Goal: Transaction & Acquisition: Purchase product/service

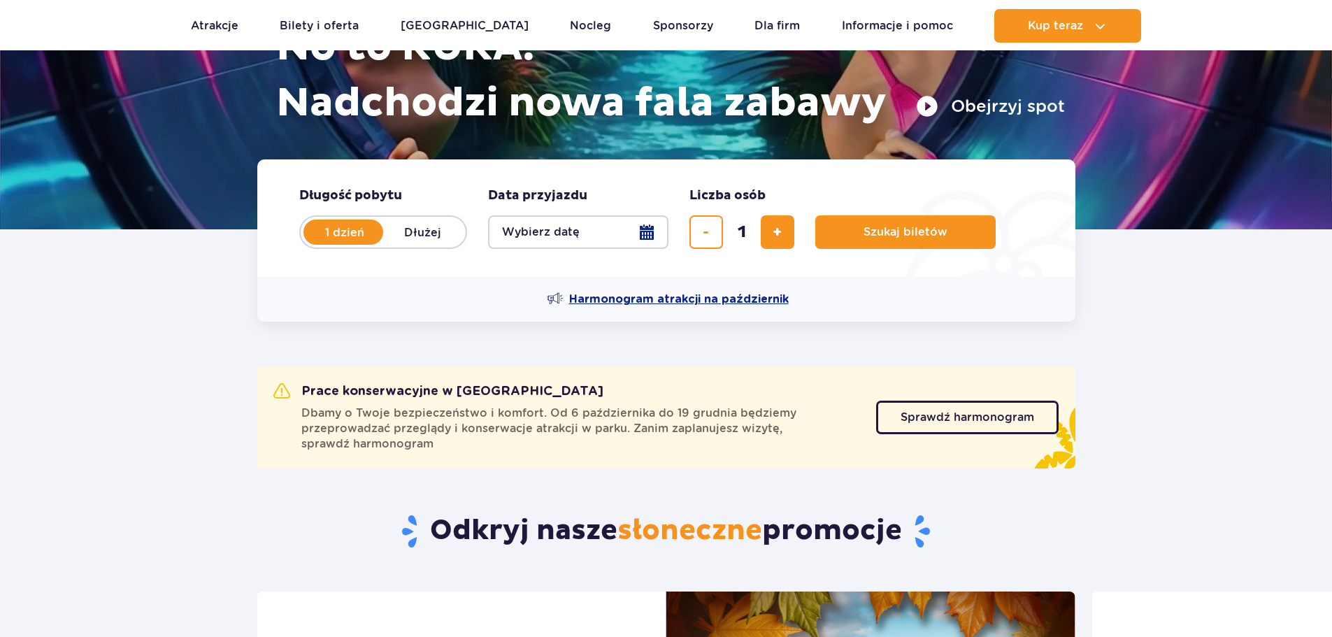
click at [694, 294] on span "Harmonogram atrakcji na październik" at bounding box center [679, 299] width 220 height 15
click at [776, 232] on span "dodaj bilet" at bounding box center [777, 232] width 9 height 0
type input "4"
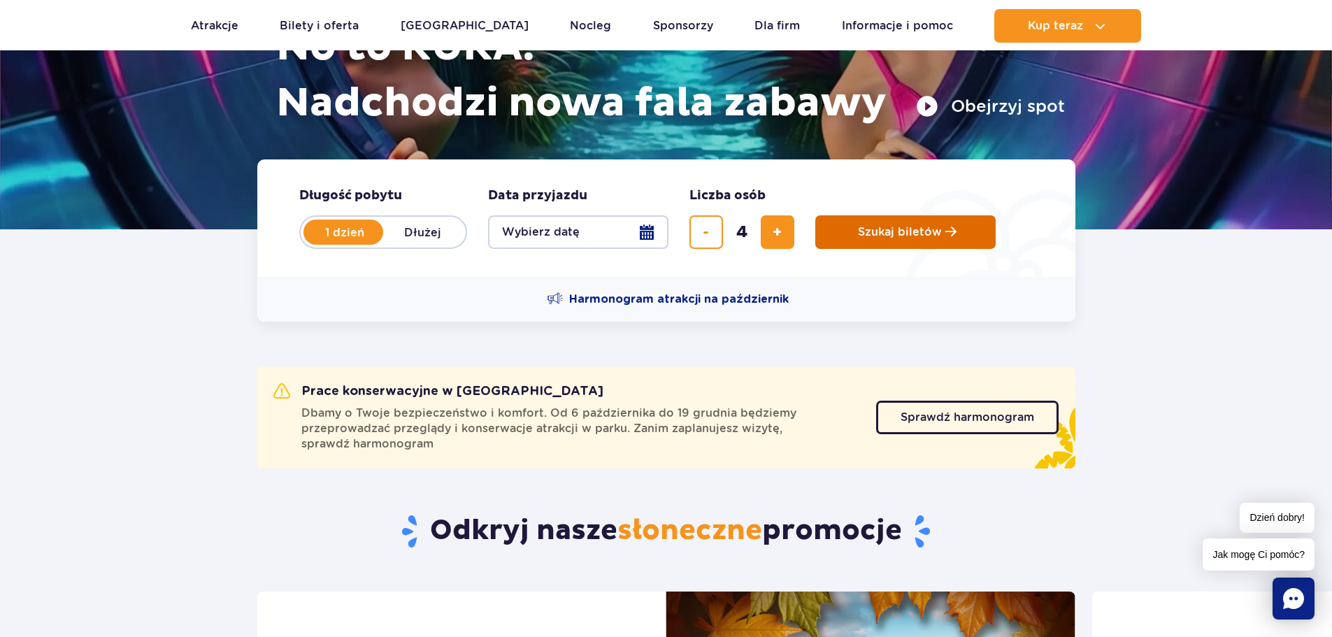
click at [892, 234] on span "Szukaj biletów" at bounding box center [900, 232] width 84 height 13
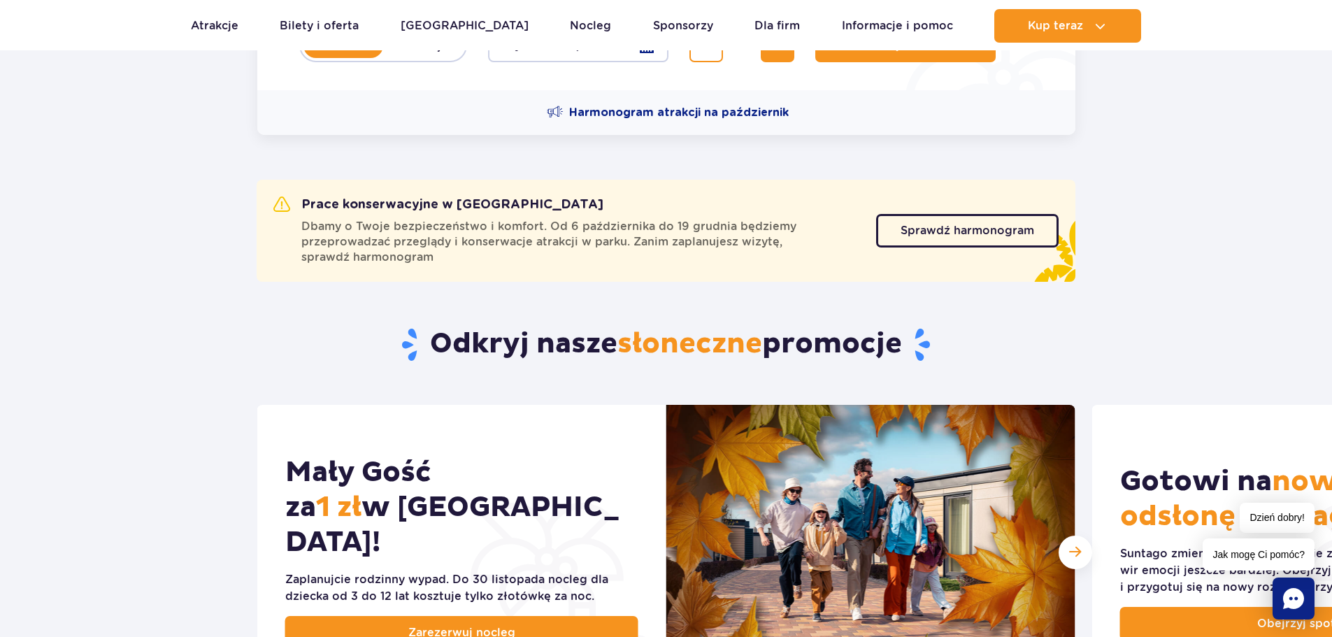
scroll to position [559, 0]
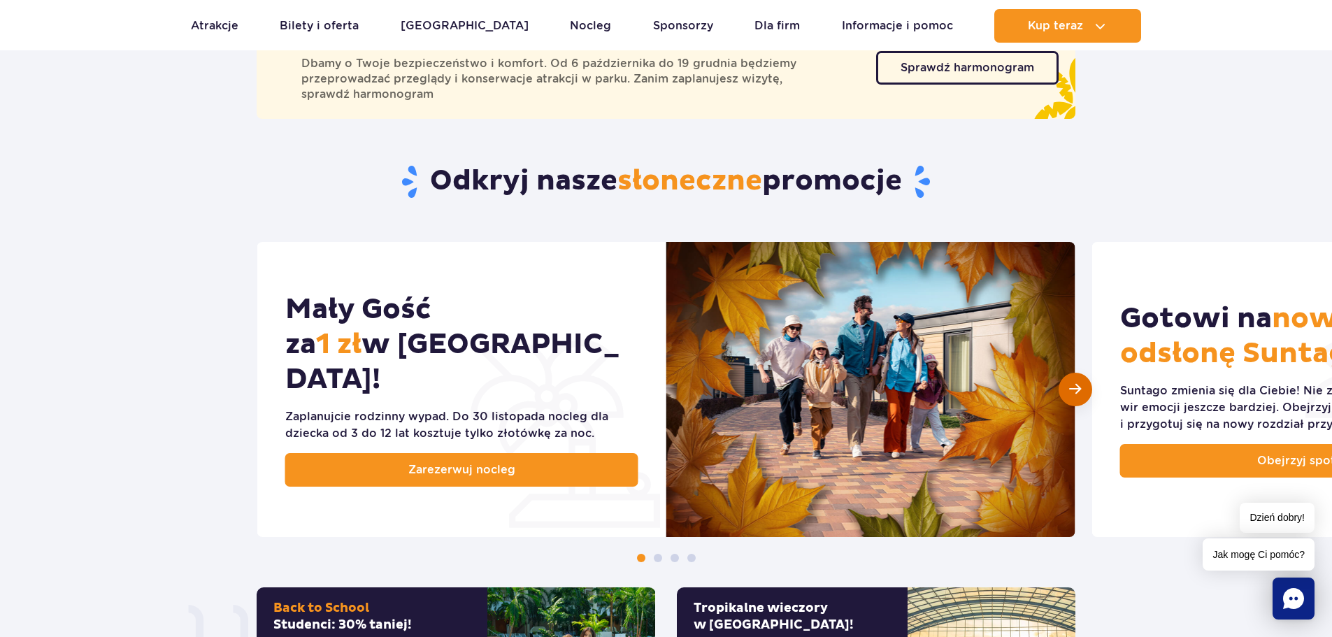
click at [1083, 391] on div "Następny slajd" at bounding box center [1076, 390] width 34 height 34
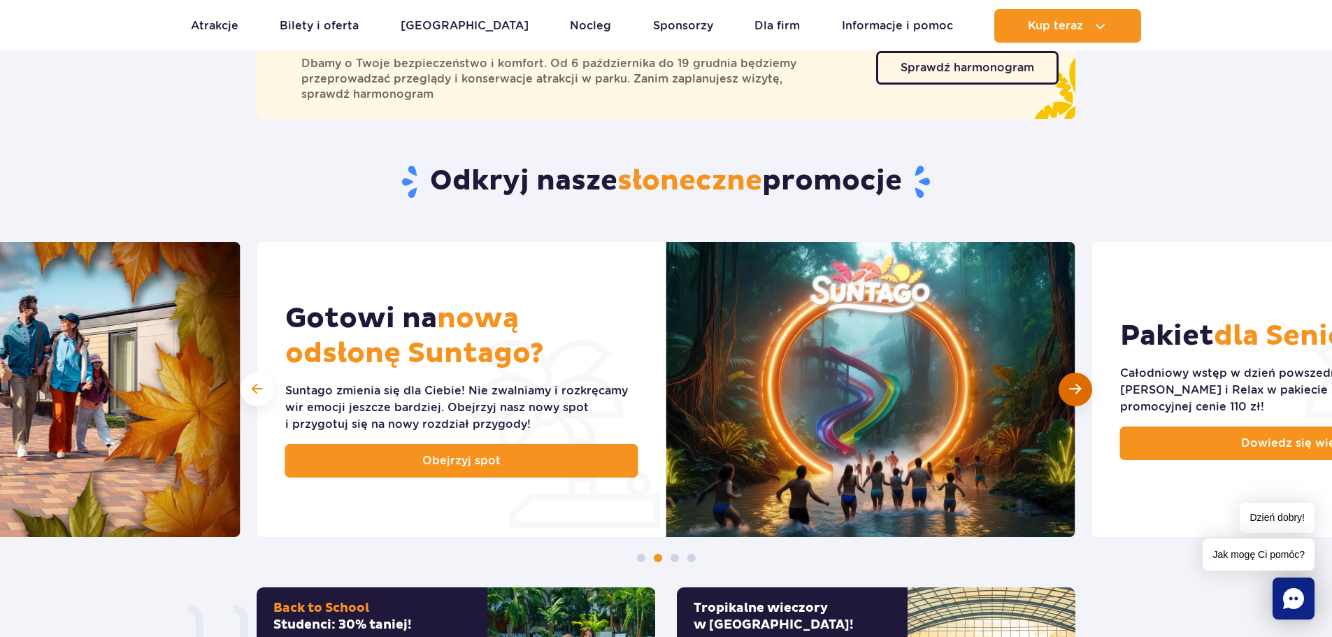
click at [1083, 391] on div "Następny slajd" at bounding box center [1076, 390] width 34 height 34
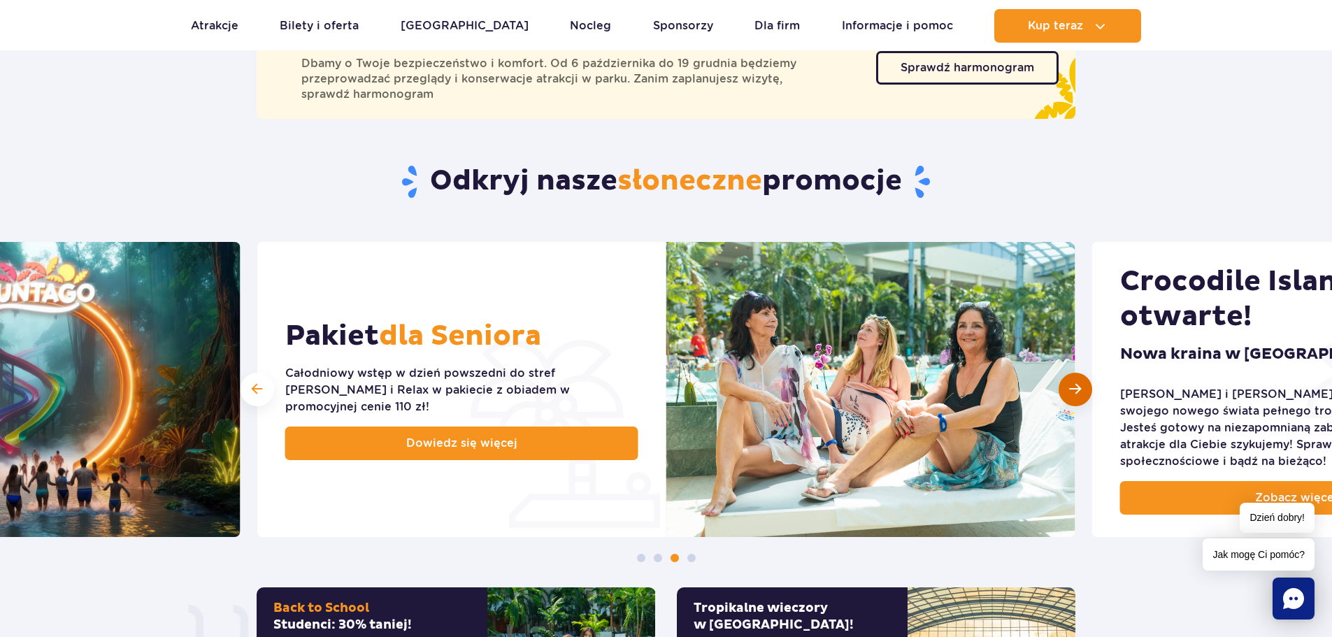
click at [1074, 398] on div "Następny slajd" at bounding box center [1076, 390] width 34 height 34
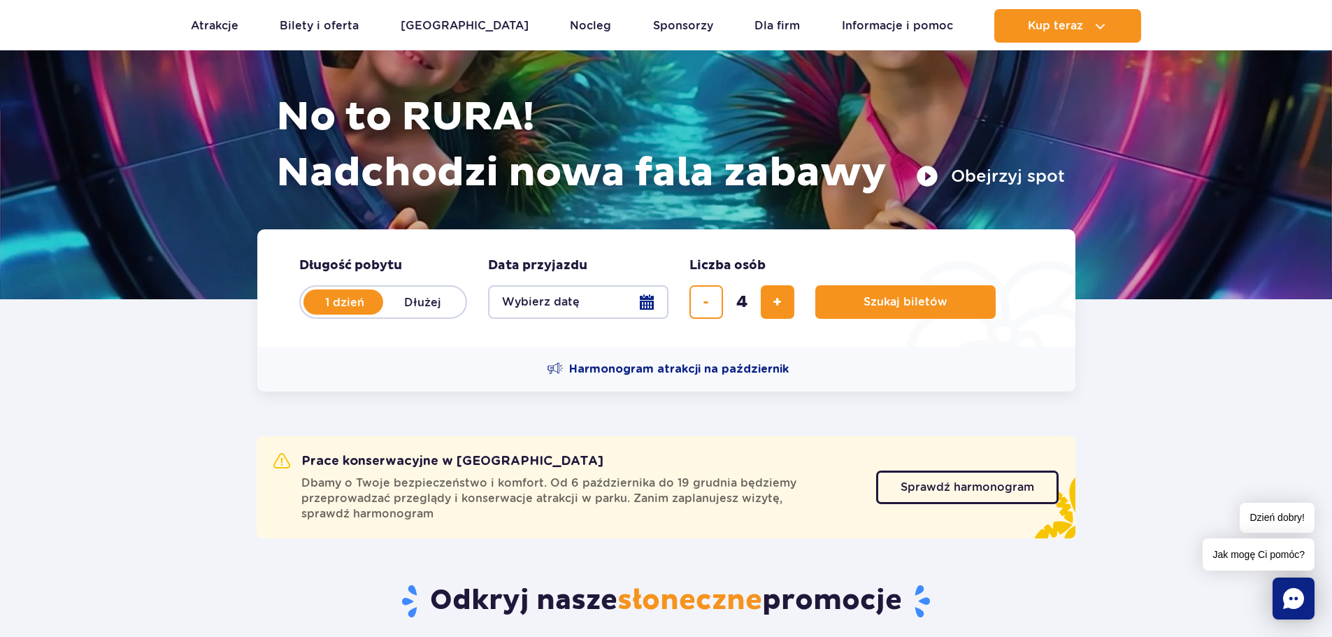
scroll to position [0, 0]
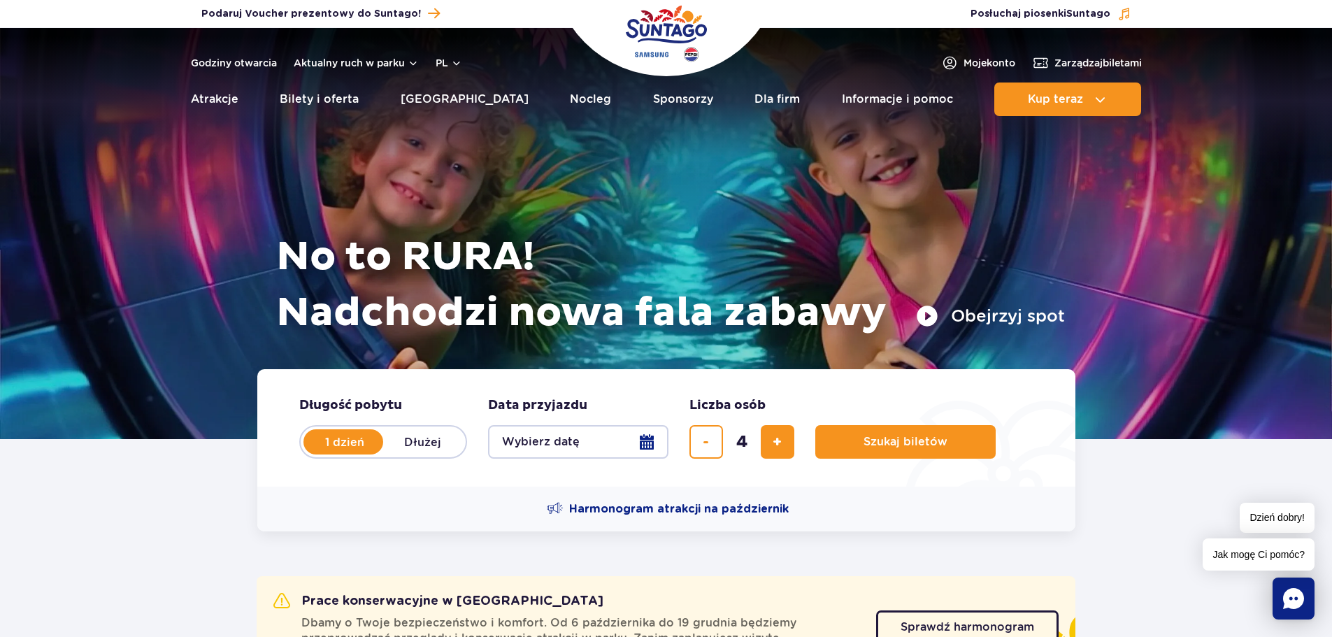
click at [545, 448] on button "Wybierz datę" at bounding box center [578, 442] width 180 height 34
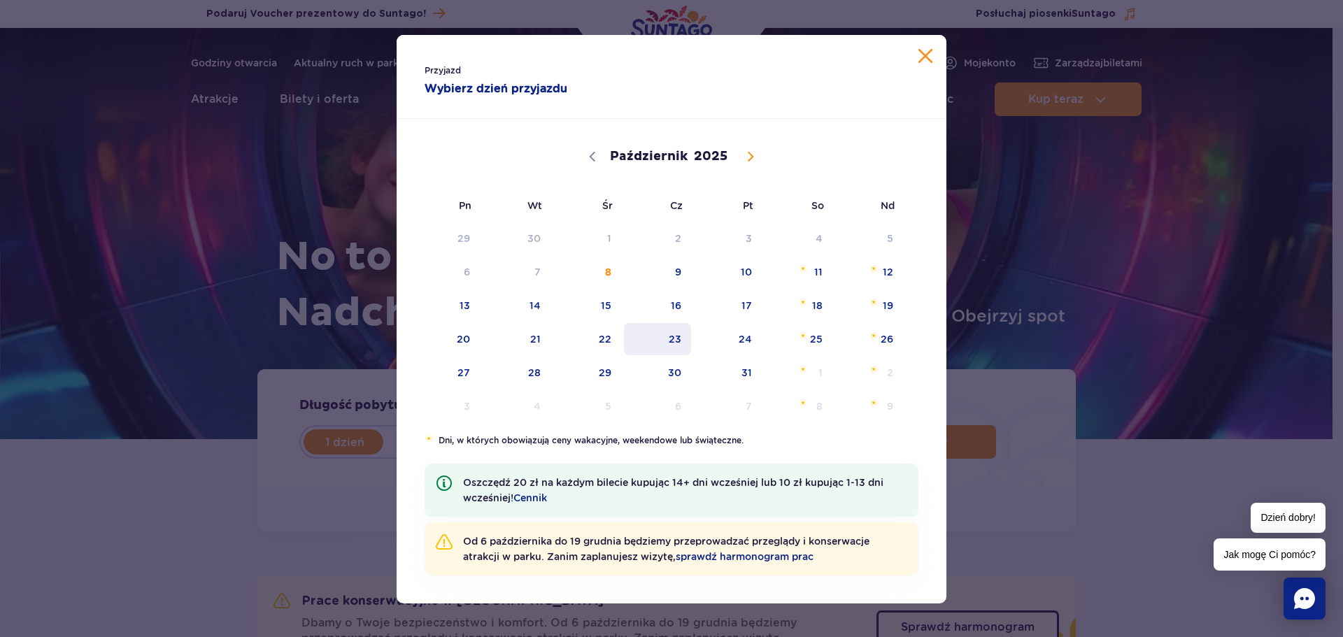
click at [678, 345] on span "23" at bounding box center [657, 339] width 71 height 32
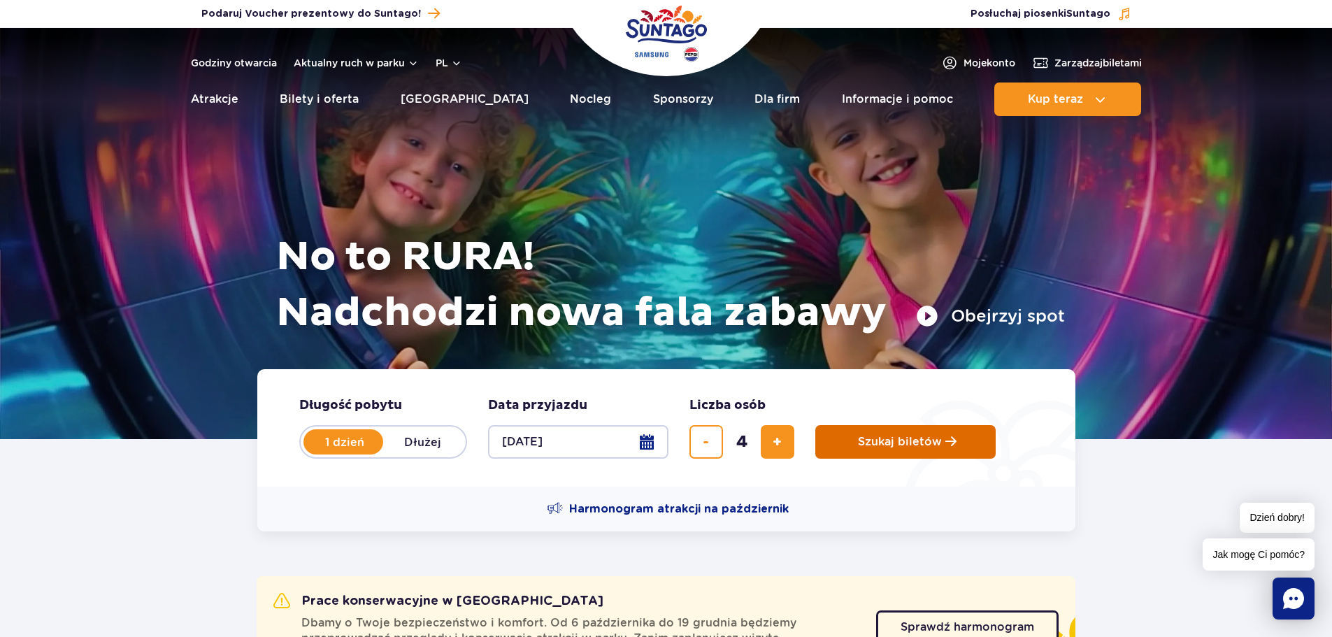
click at [902, 448] on span "Szukaj biletów" at bounding box center [900, 442] width 84 height 13
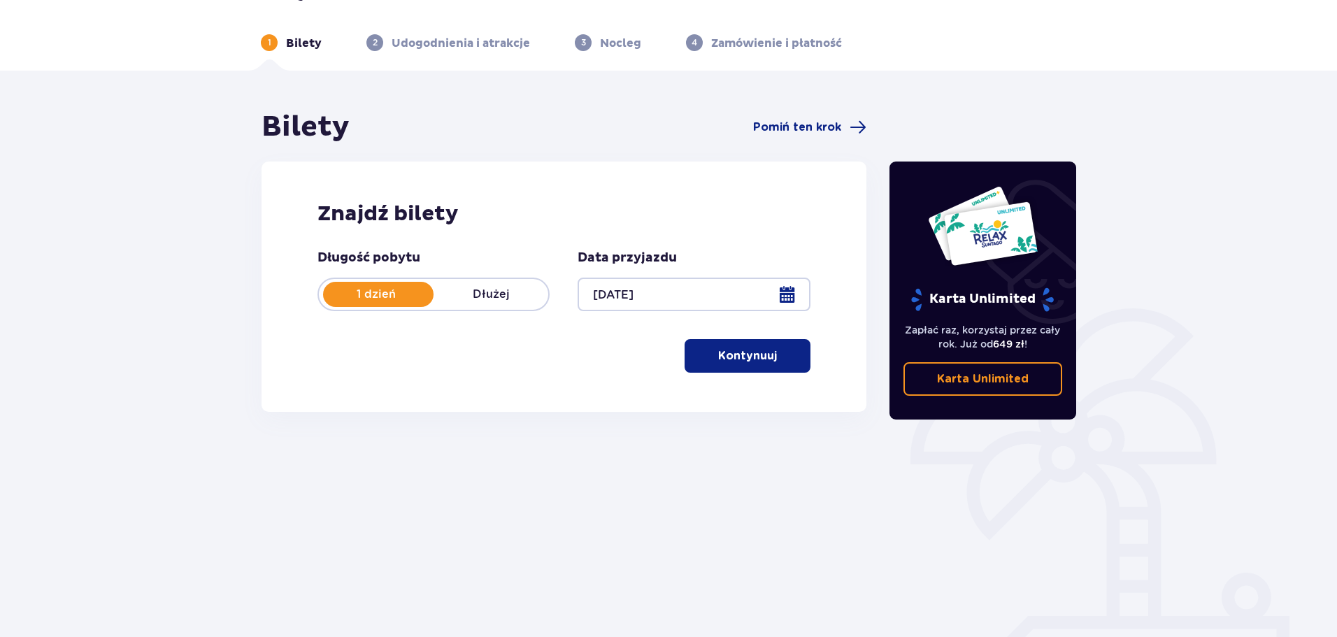
scroll to position [76, 0]
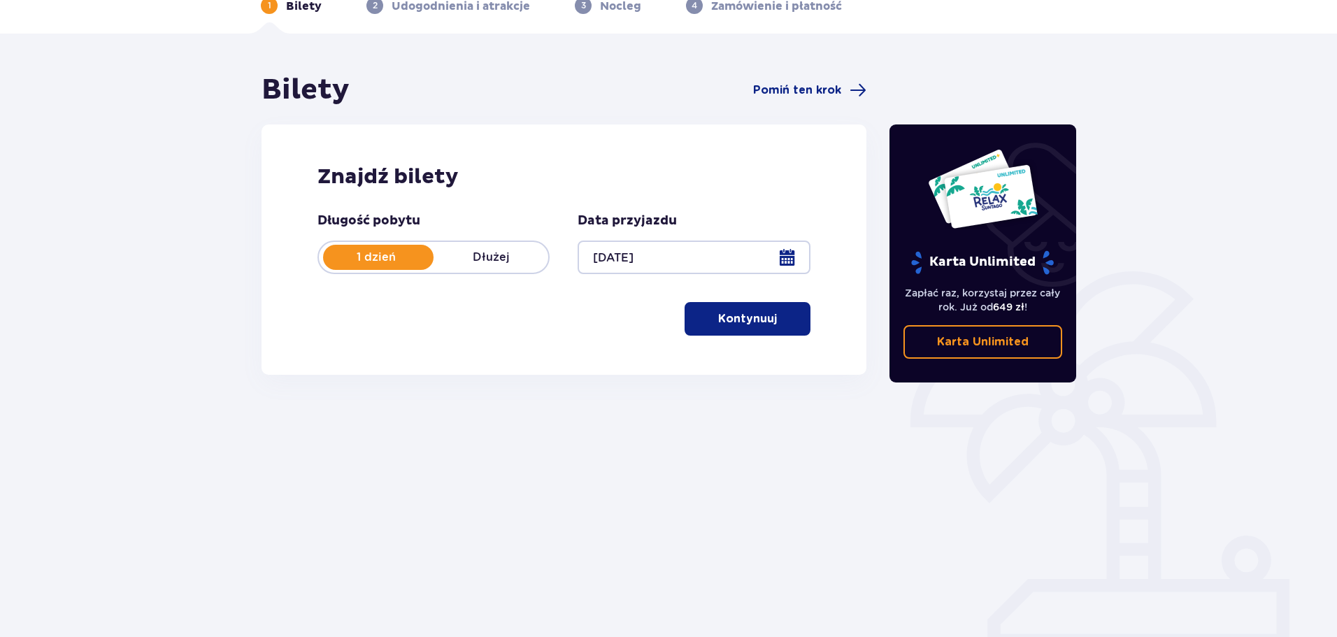
click at [774, 317] on span "button" at bounding box center [779, 318] width 17 height 17
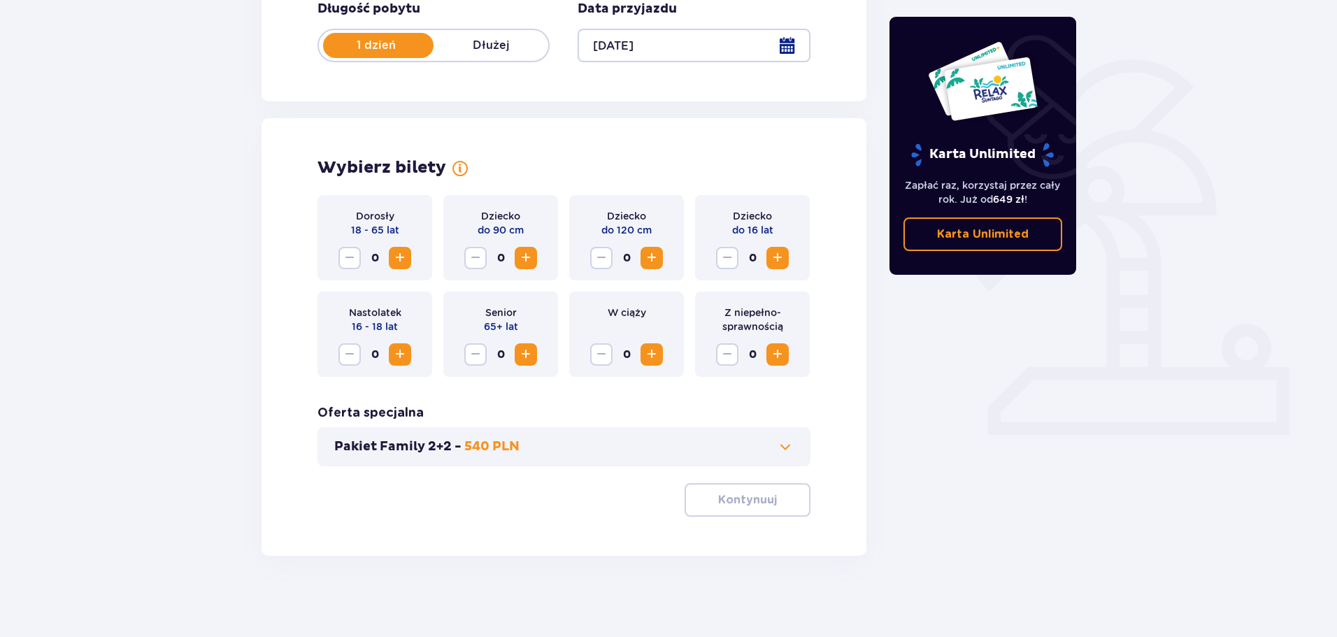
scroll to position [290, 0]
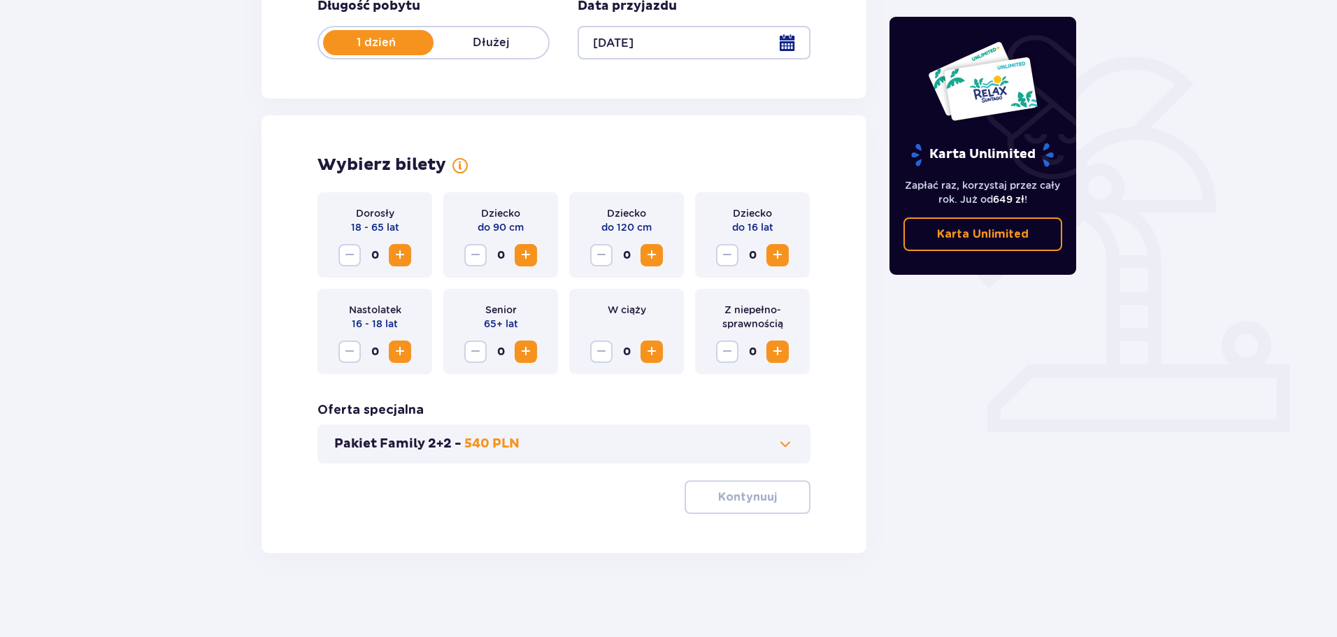
click at [401, 254] on span "Zwiększ" at bounding box center [400, 255] width 17 height 17
click at [401, 255] on span "Zwiększ" at bounding box center [400, 255] width 17 height 17
click at [789, 436] on span at bounding box center [785, 444] width 17 height 17
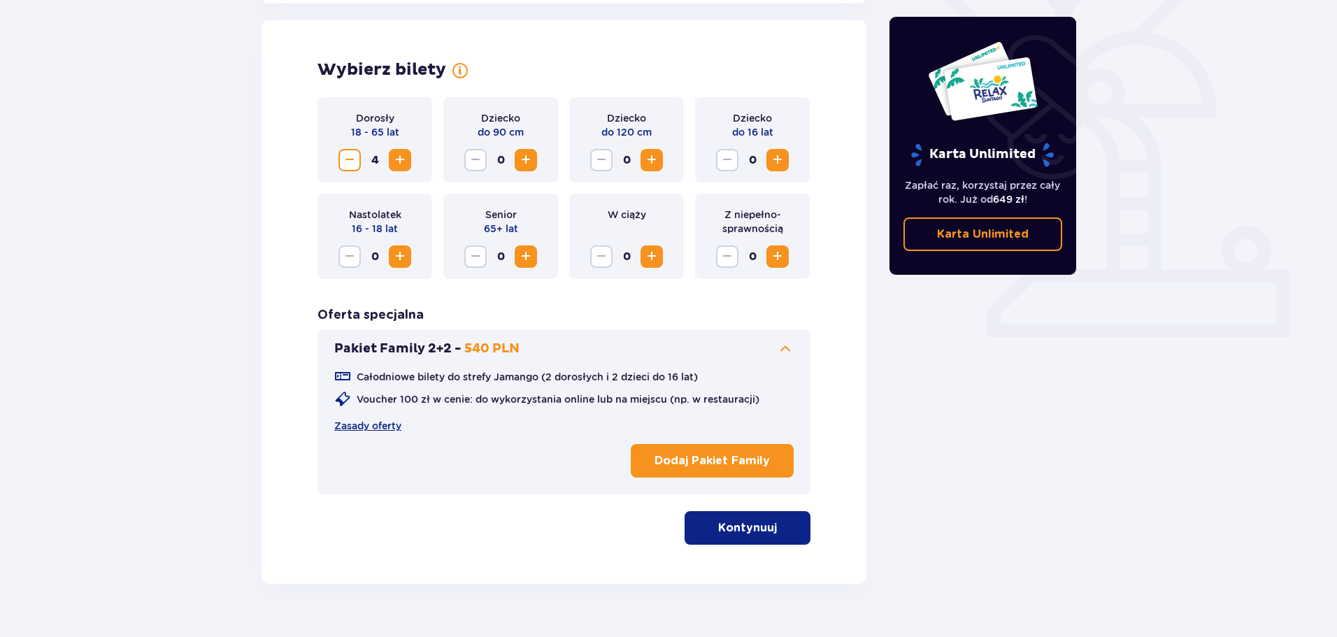
scroll to position [389, 0]
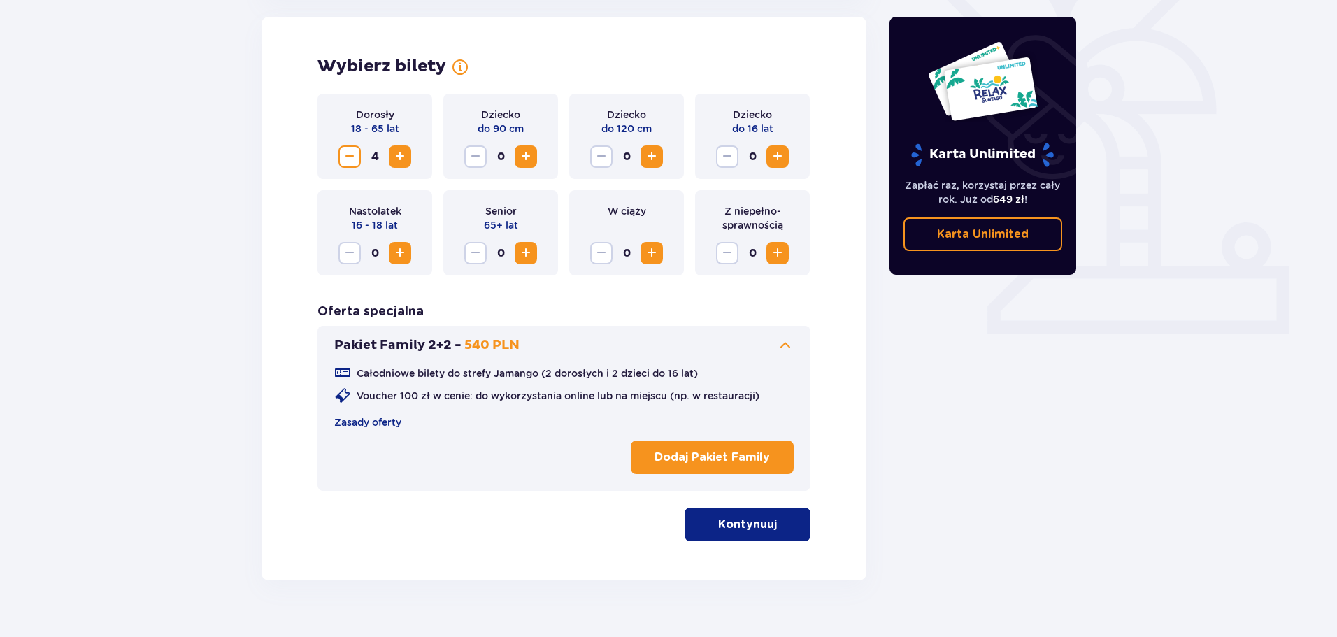
click at [779, 530] on span "button" at bounding box center [779, 524] width 17 height 17
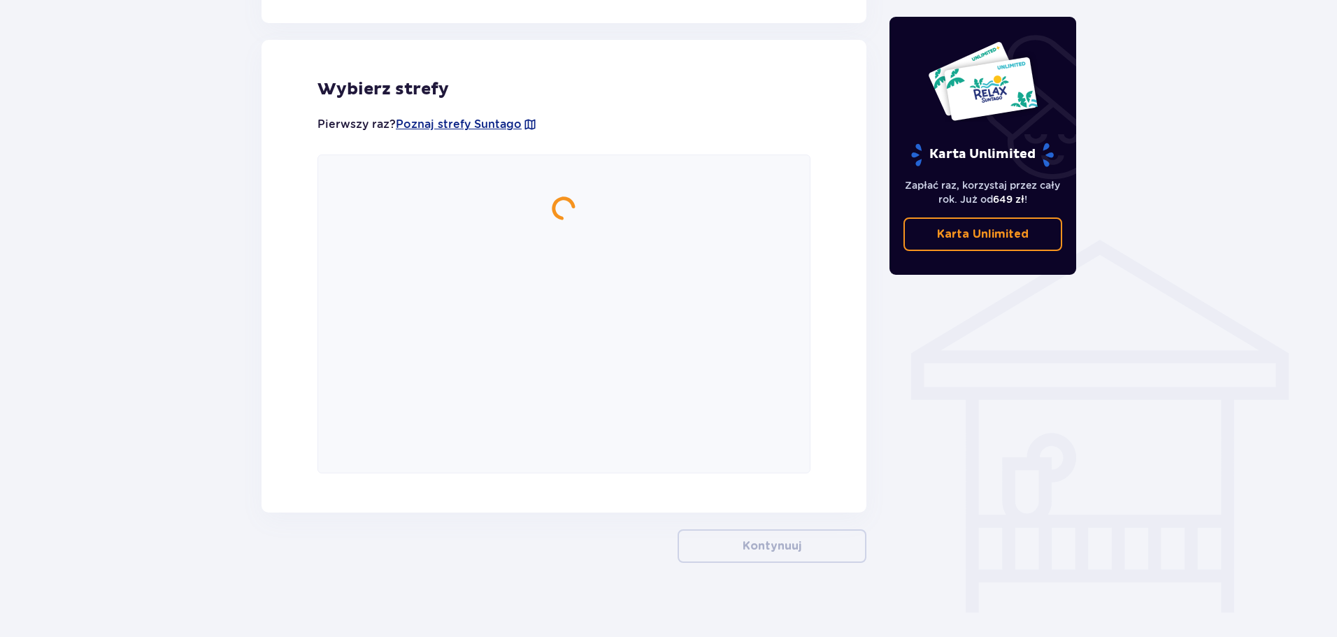
scroll to position [902, 0]
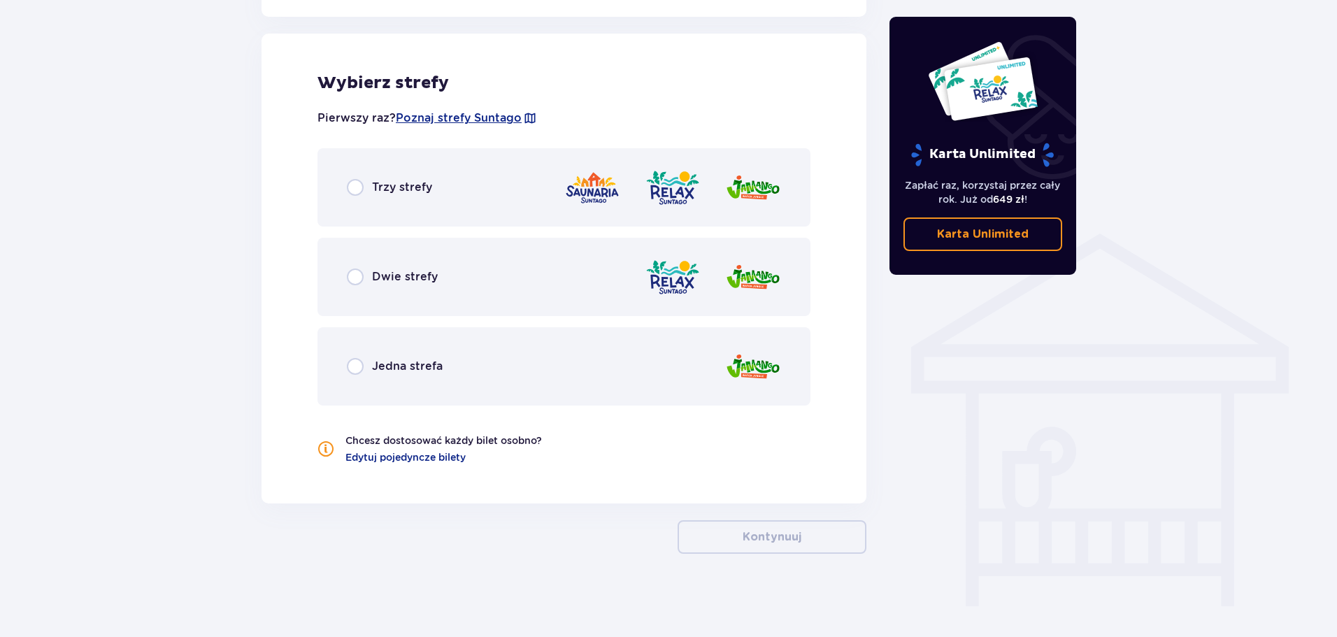
click at [525, 301] on div "Dwie strefy" at bounding box center [563, 277] width 493 height 78
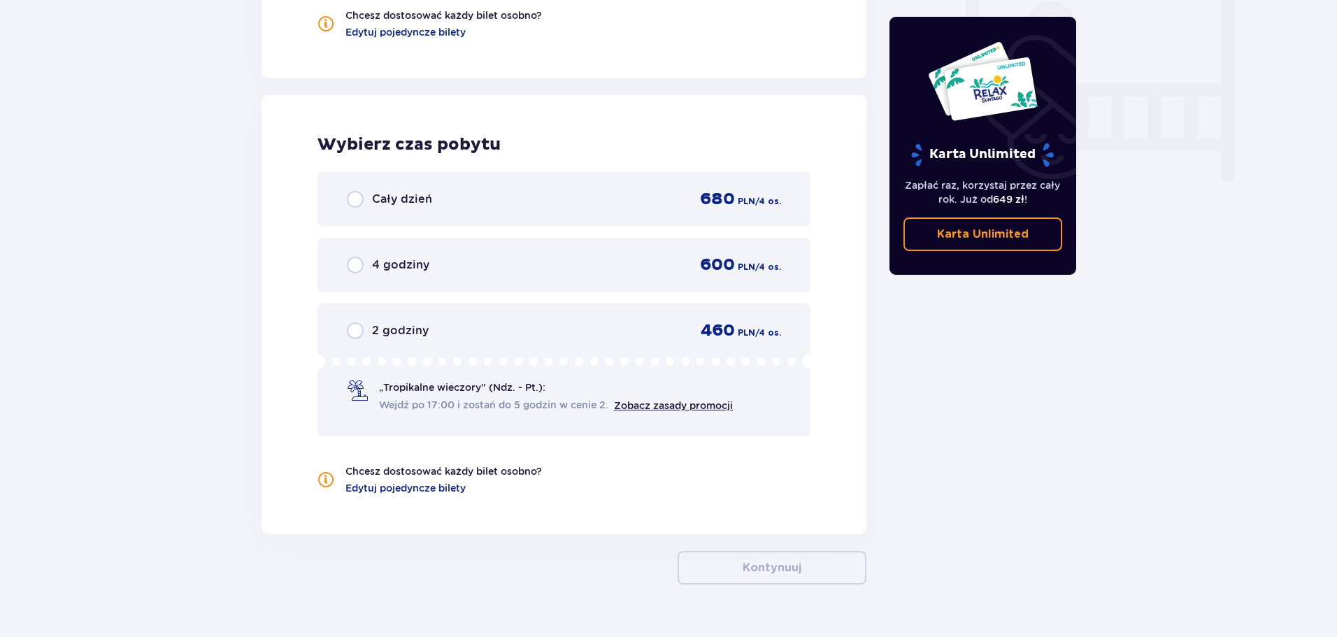
scroll to position [1359, 0]
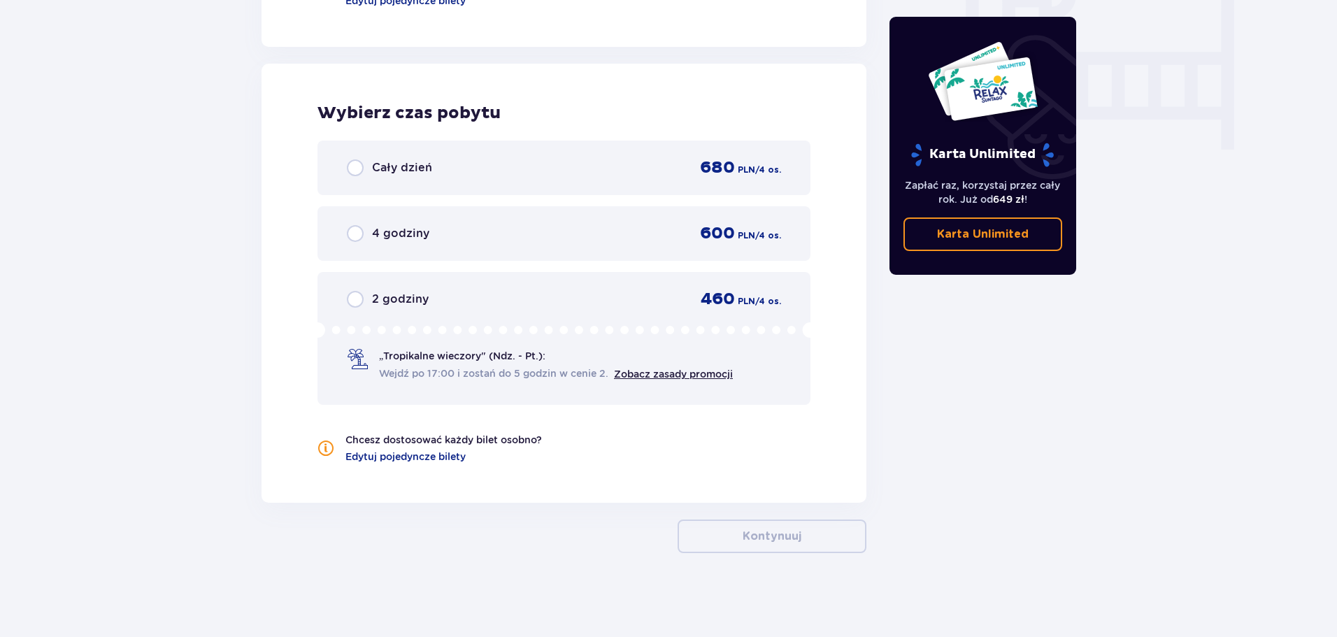
click at [500, 304] on div "2 godziny 460 PLN / 4 os." at bounding box center [564, 299] width 434 height 21
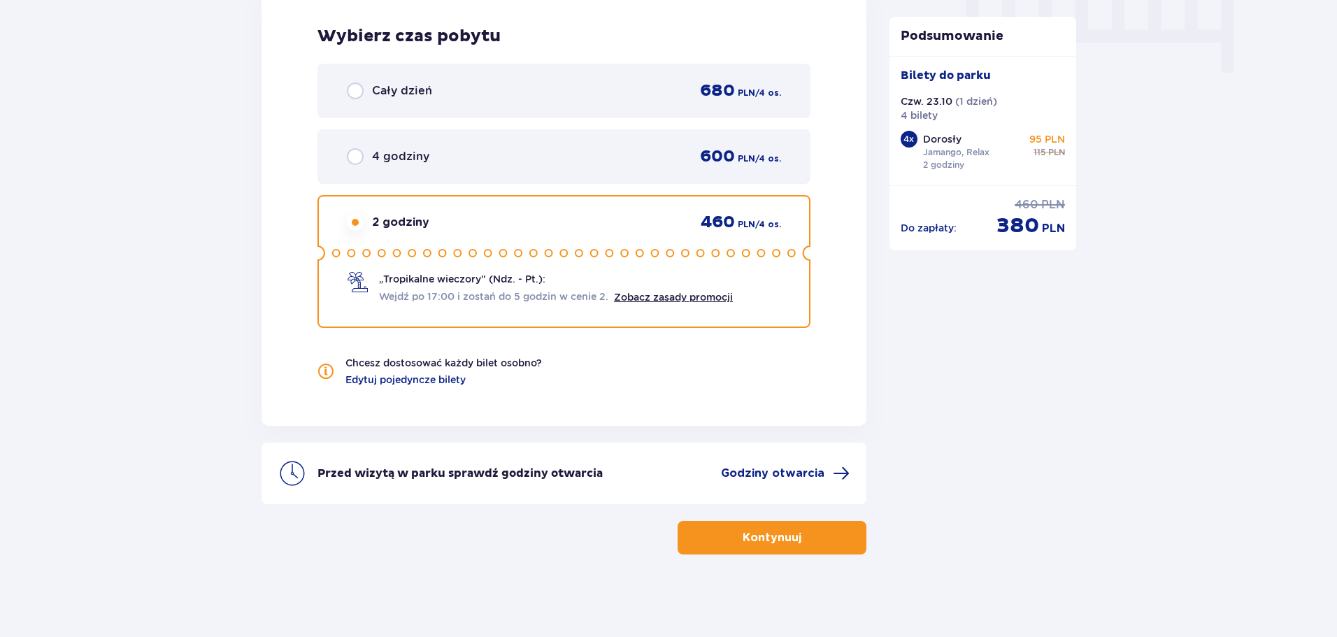
scroll to position [1437, 0]
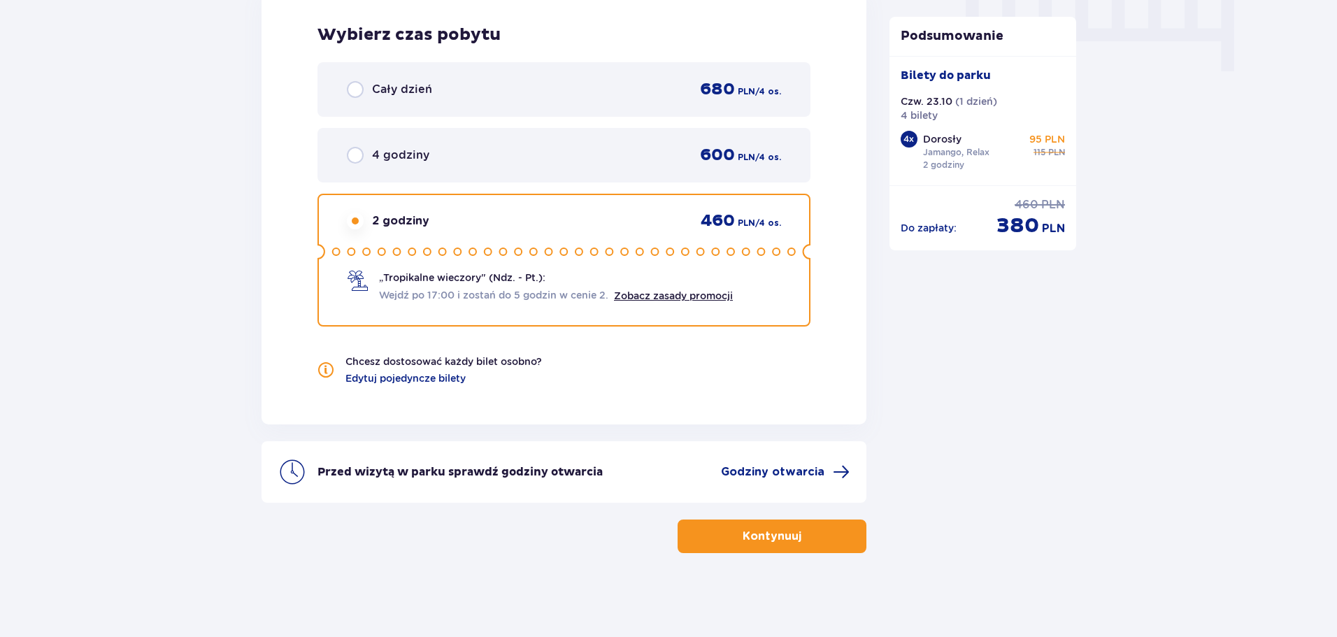
click at [808, 543] on span "button" at bounding box center [804, 536] width 17 height 17
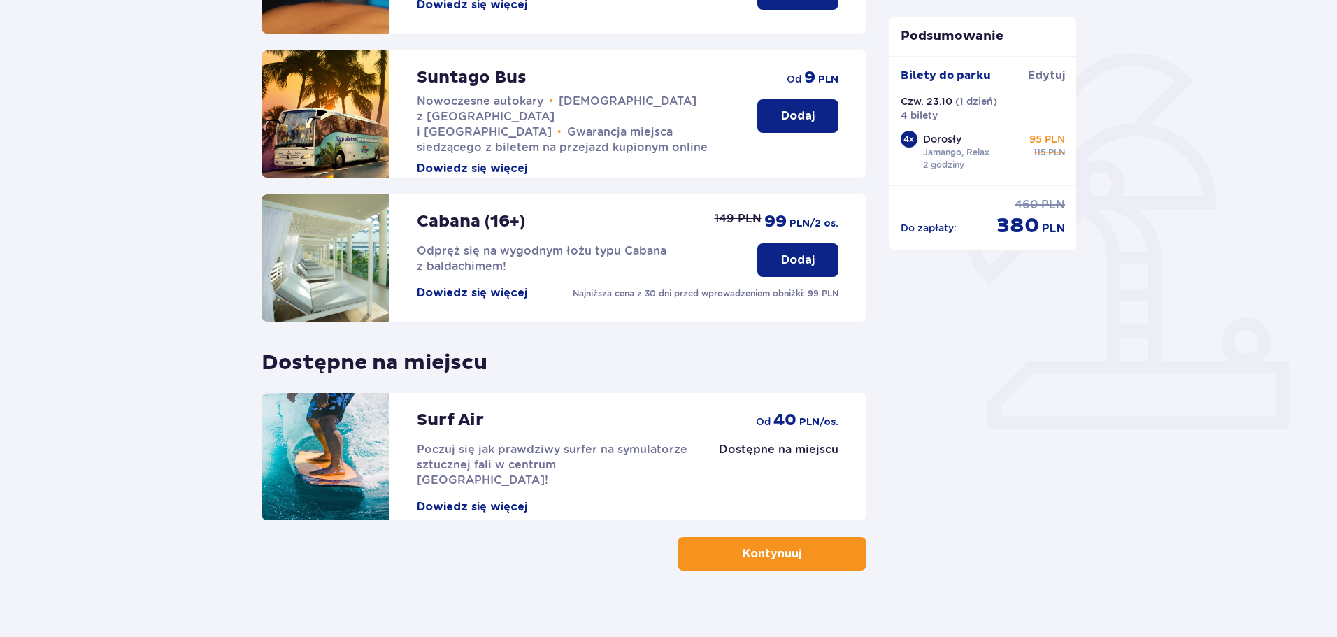
scroll to position [311, 0]
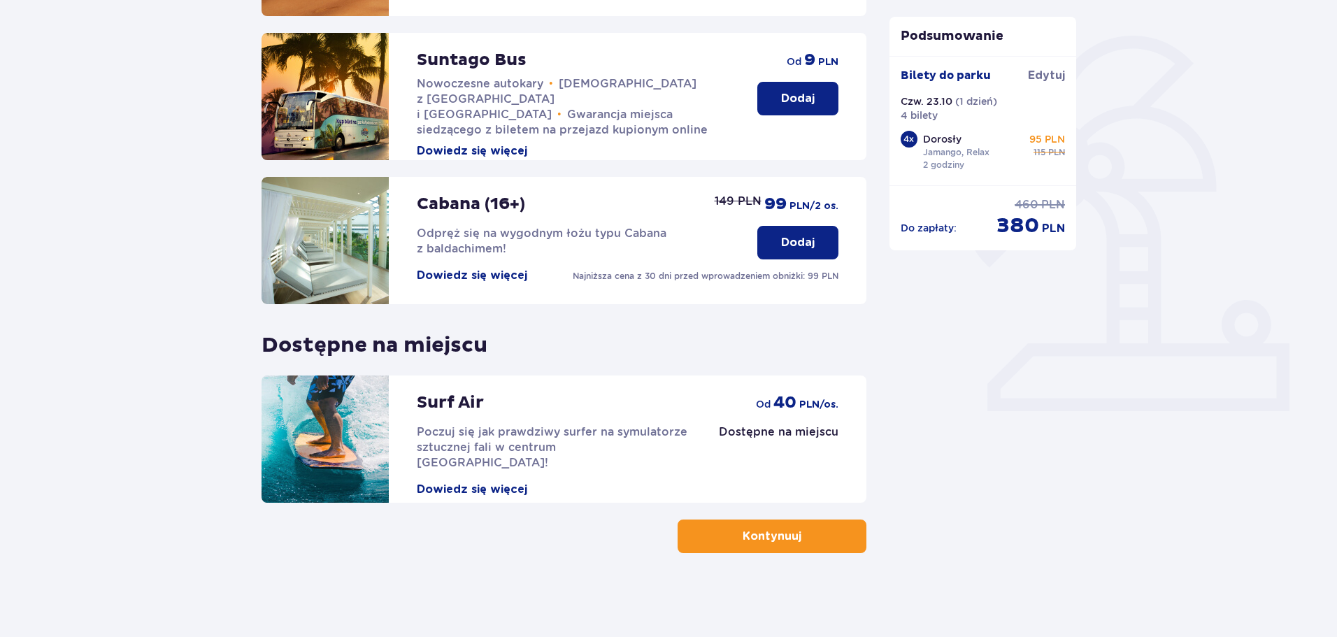
click at [759, 547] on button "Kontynuuj" at bounding box center [772, 537] width 189 height 34
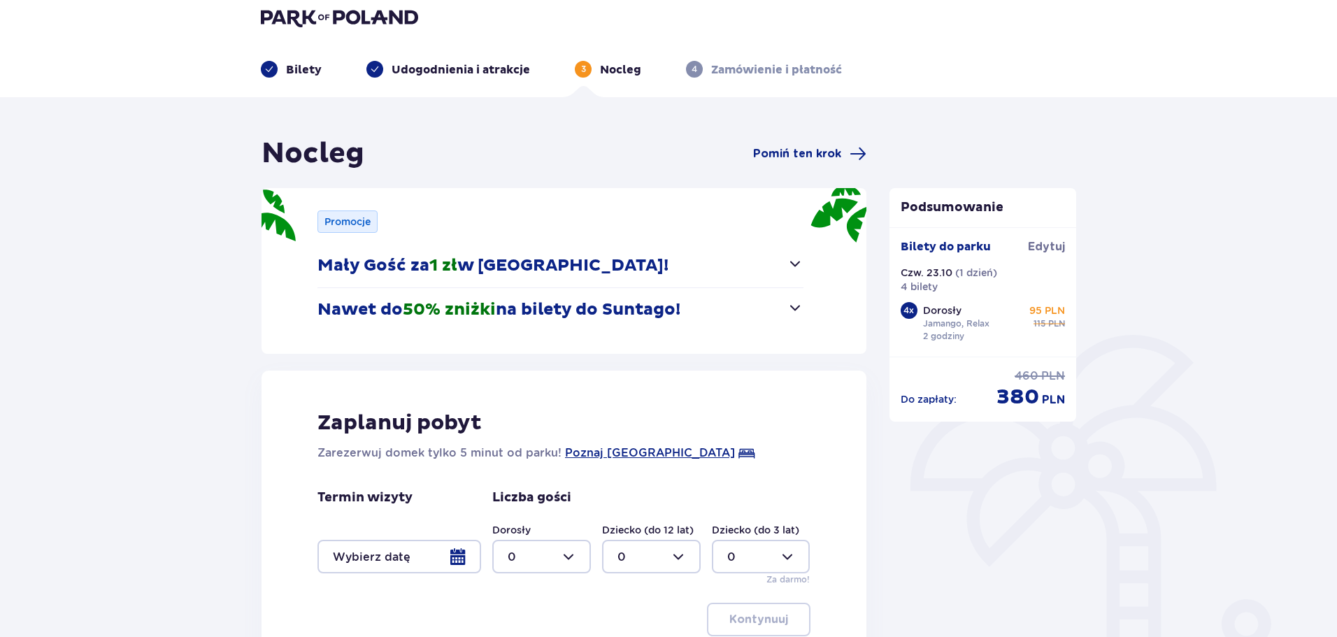
scroll to position [185, 0]
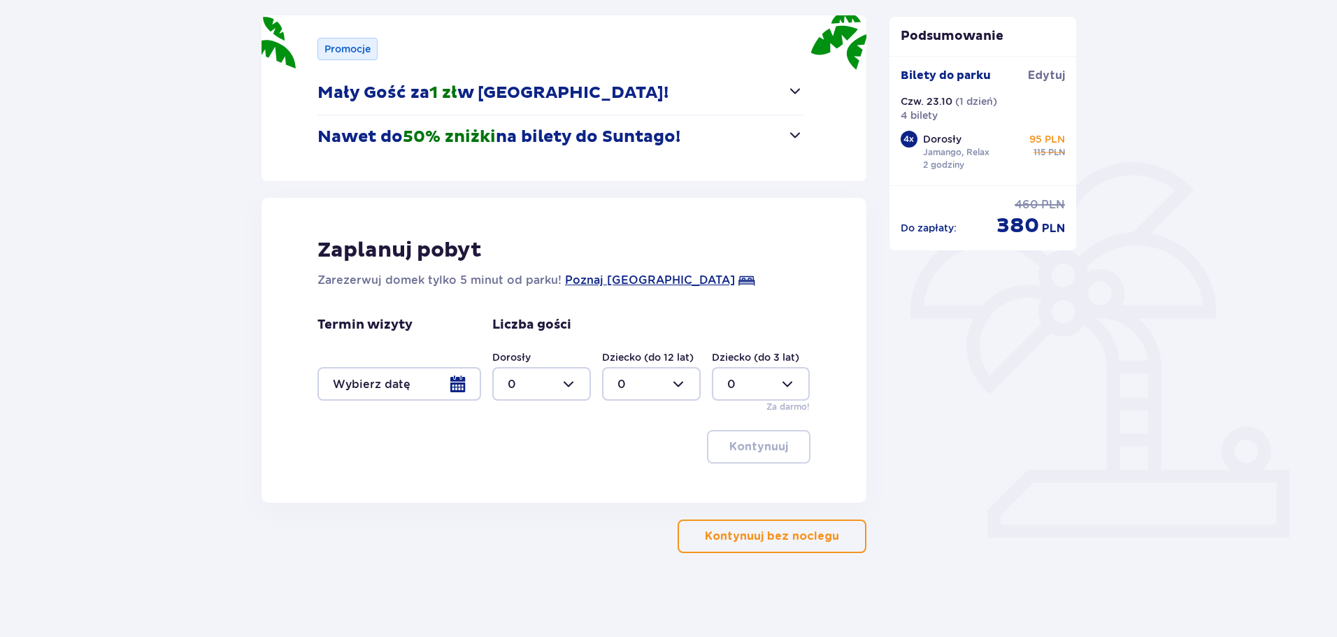
click at [780, 143] on button "Nawet do 50% zniżki na bilety do Suntago!" at bounding box center [560, 136] width 486 height 43
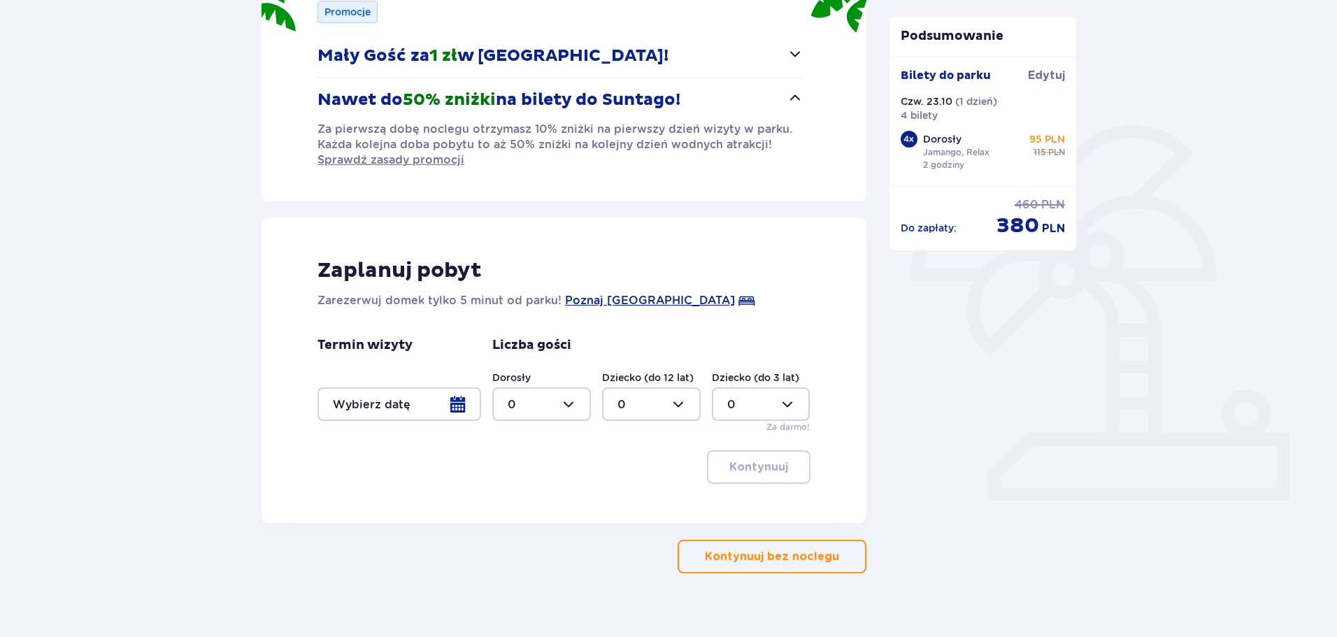
scroll to position [242, 0]
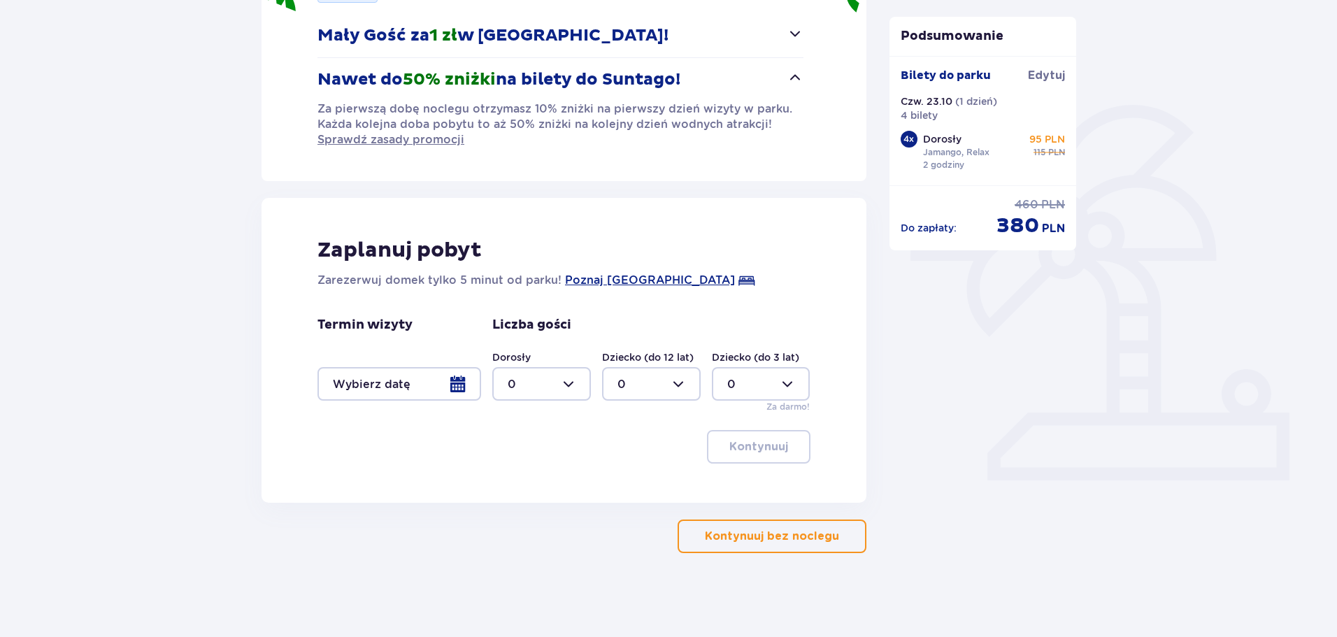
click at [838, 538] on span "button" at bounding box center [841, 536] width 17 height 17
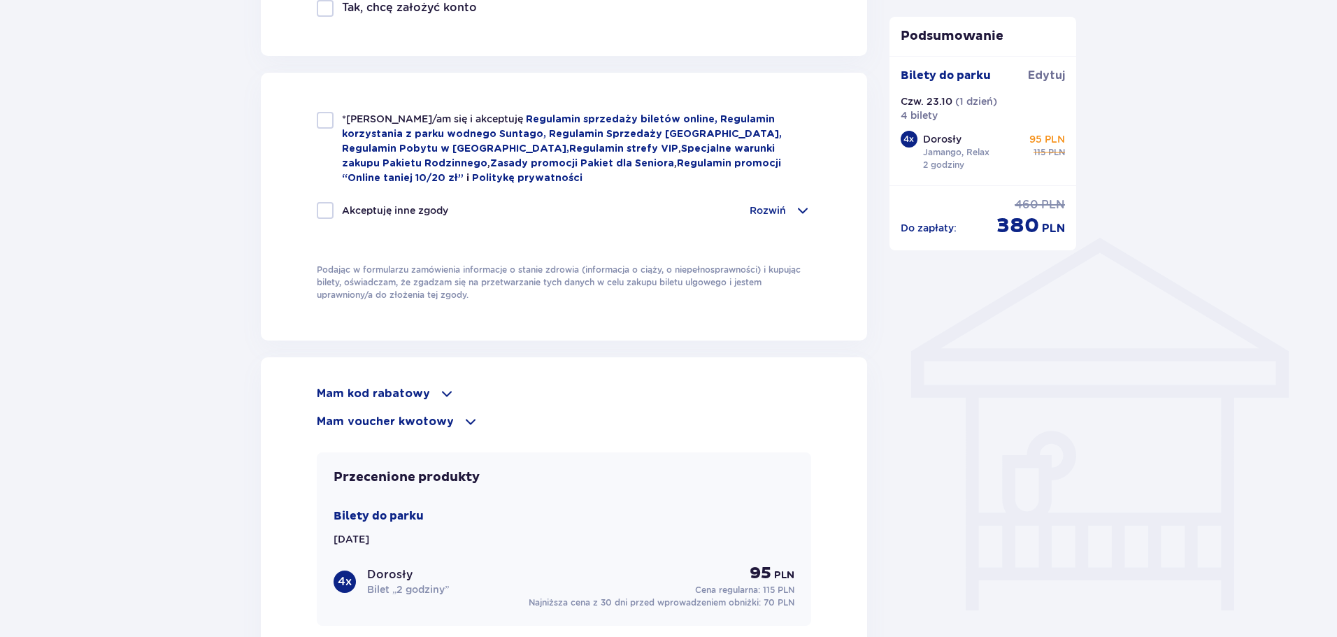
scroll to position [979, 0]
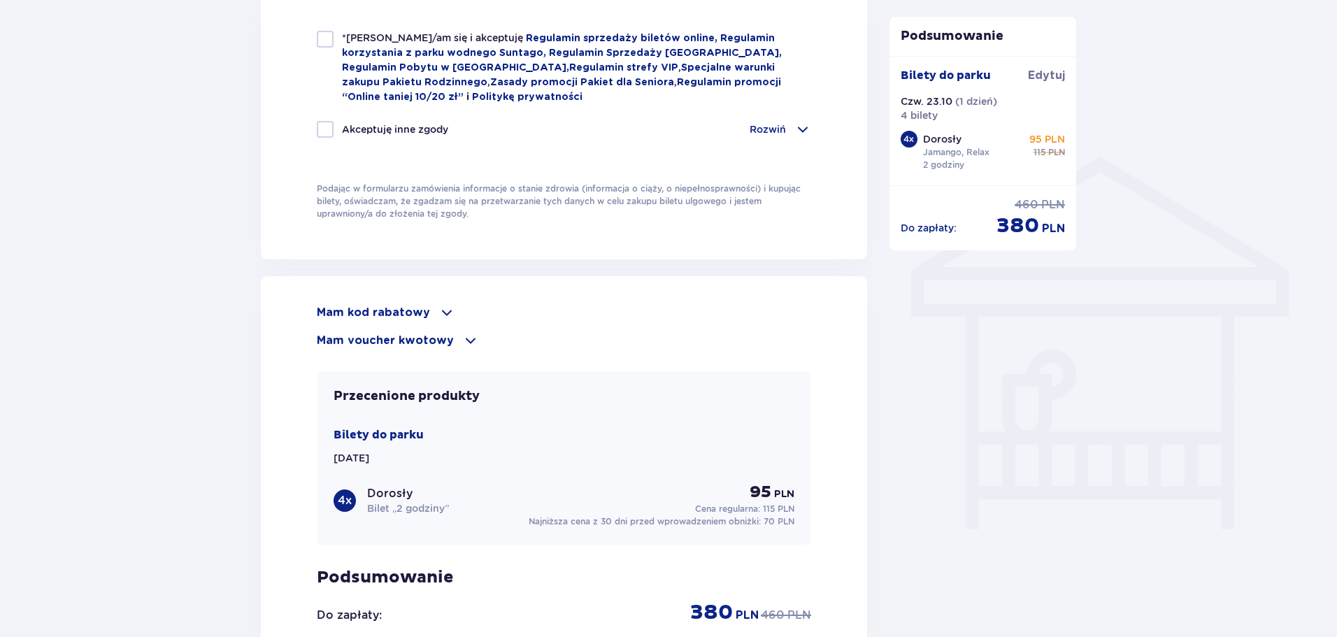
click at [438, 313] on span at bounding box center [446, 312] width 17 height 17
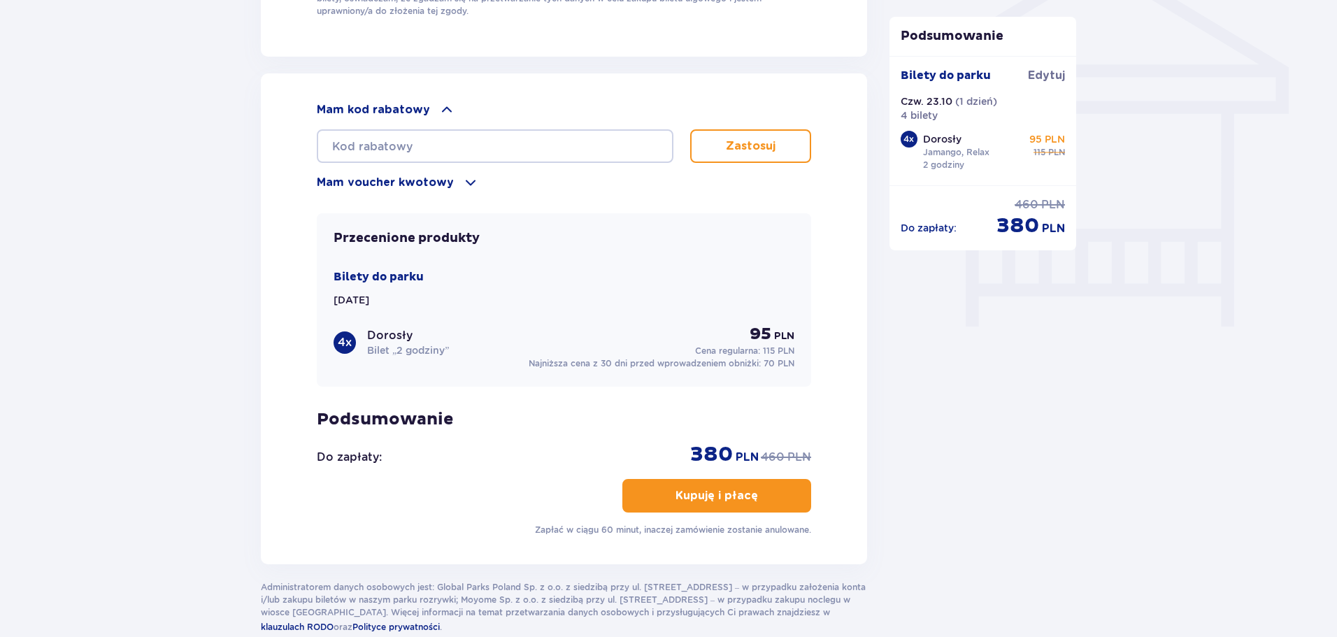
scroll to position [1189, 0]
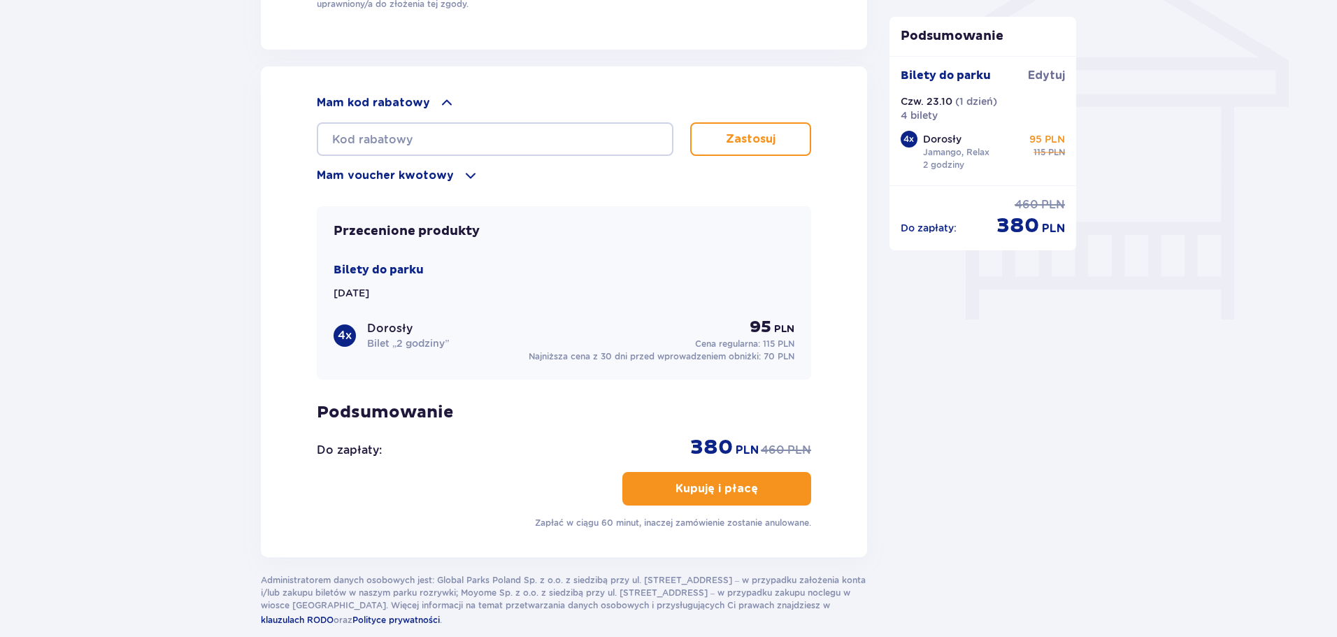
click at [736, 357] on p "Najniższa cena z 30 dni przed wprowadzeniem obniżki: 70 PLN" at bounding box center [662, 356] width 266 height 13
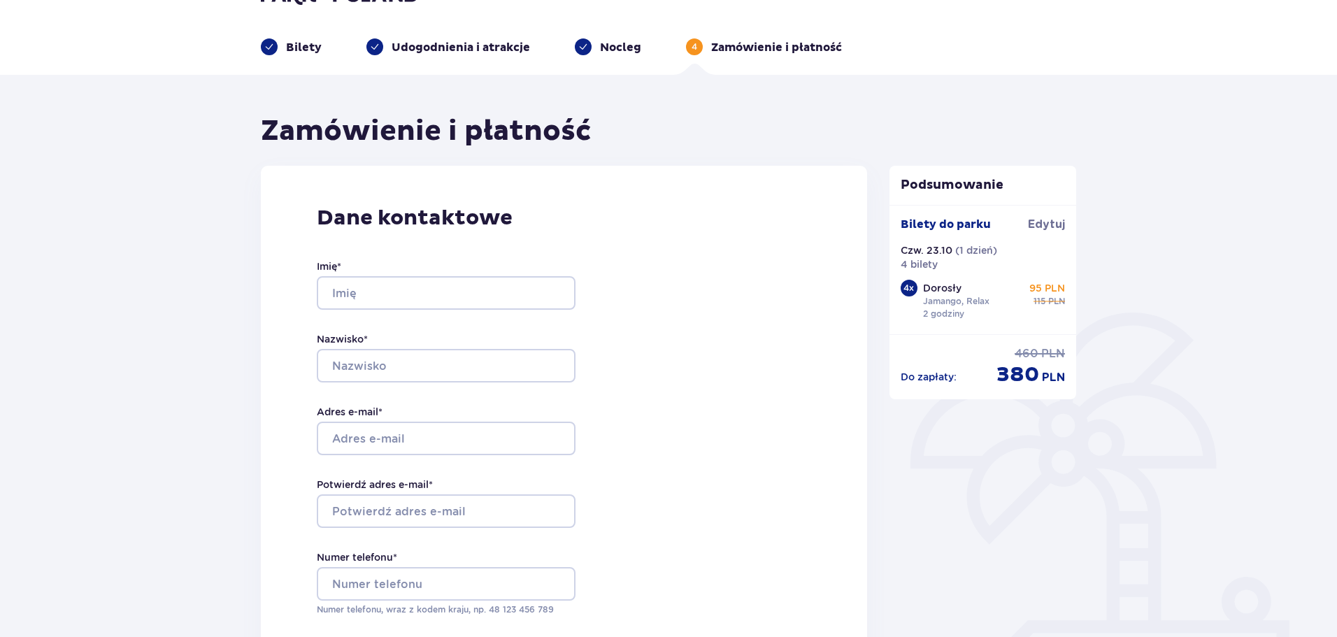
scroll to position [0, 0]
